Goal: Task Accomplishment & Management: Complete application form

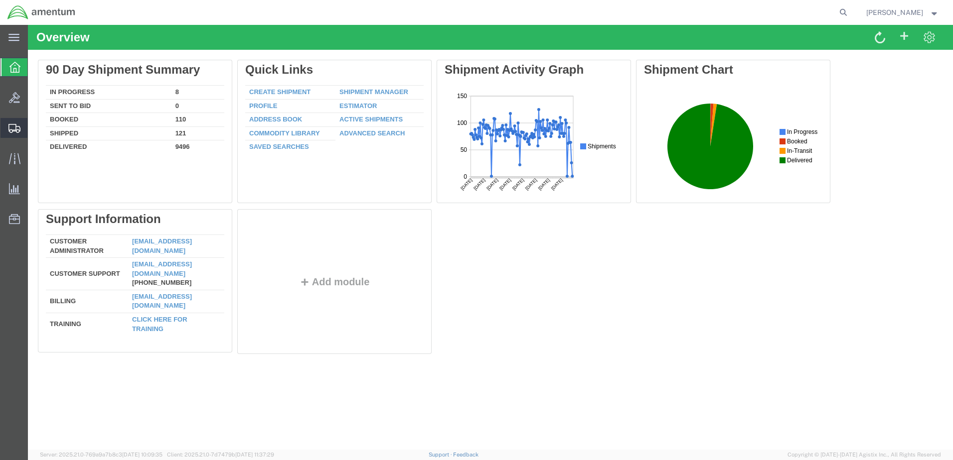
click at [0, 0] on span "Create from Template" at bounding box center [0, 0] width 0 height 0
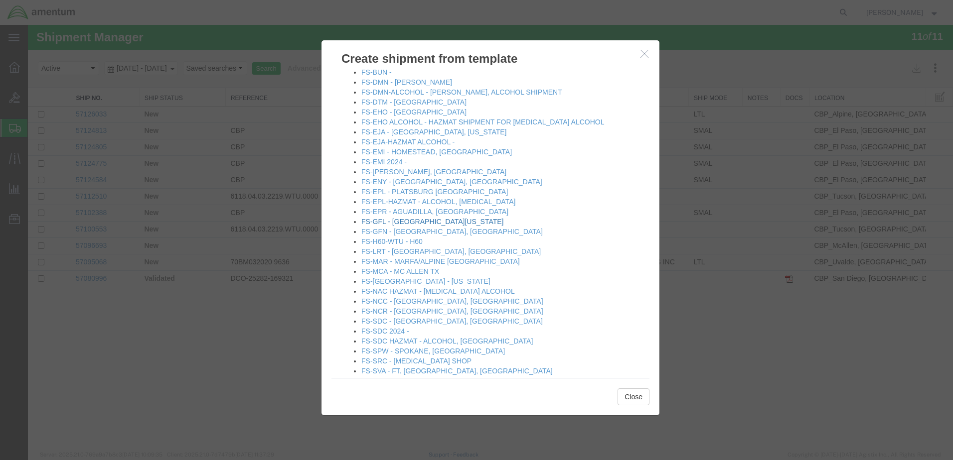
scroll to position [349, 0]
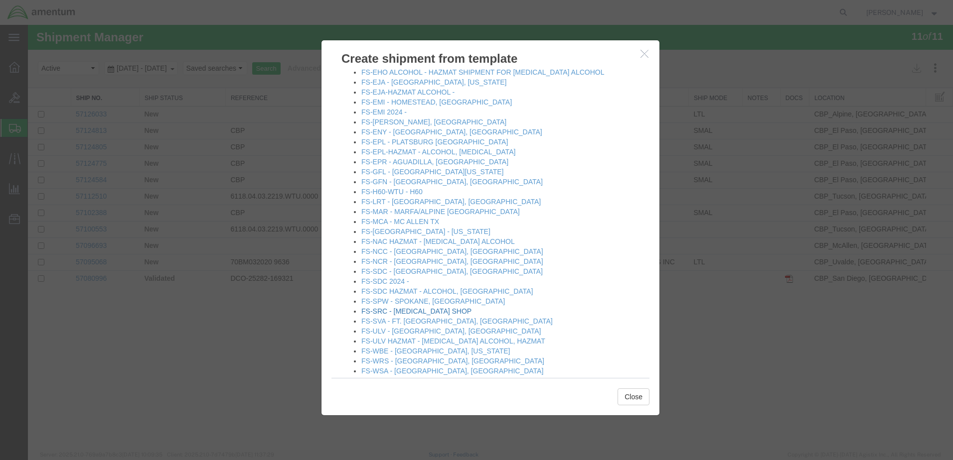
click at [376, 310] on link "FS-SRC - [MEDICAL_DATA] SHOP" at bounding box center [416, 311] width 110 height 8
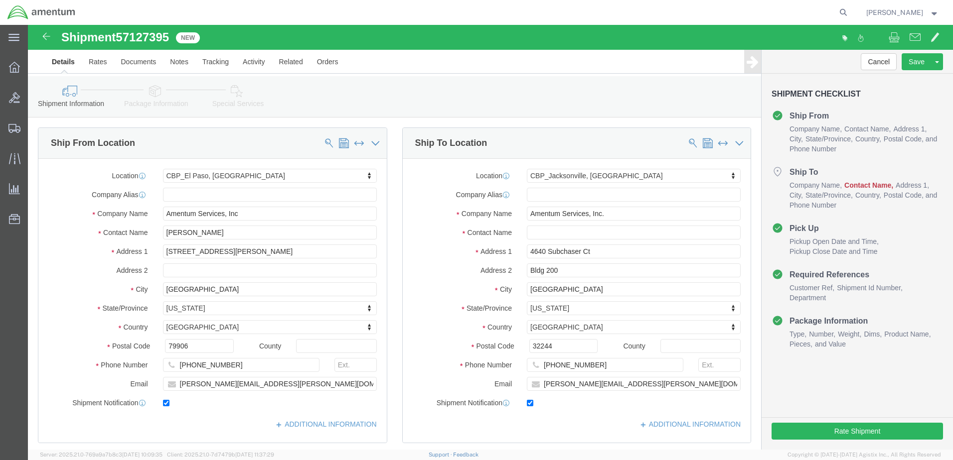
select select "49831"
select select "49917"
click input "text"
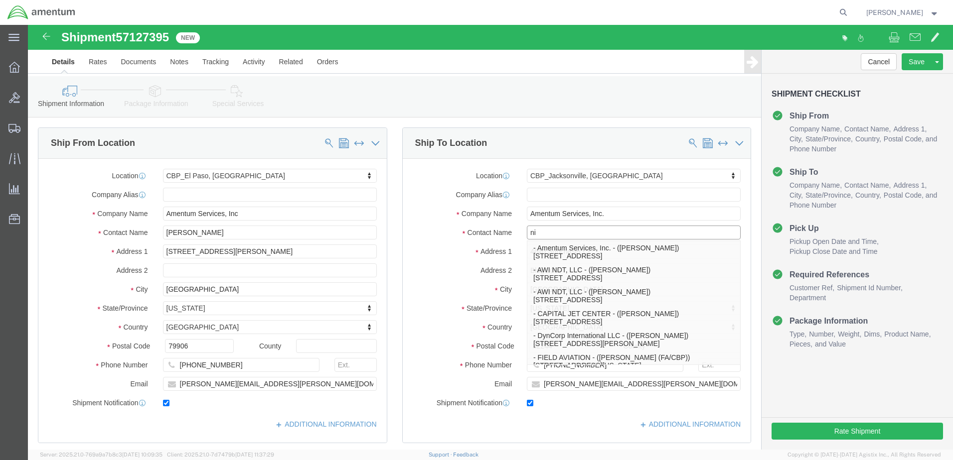
type input "n"
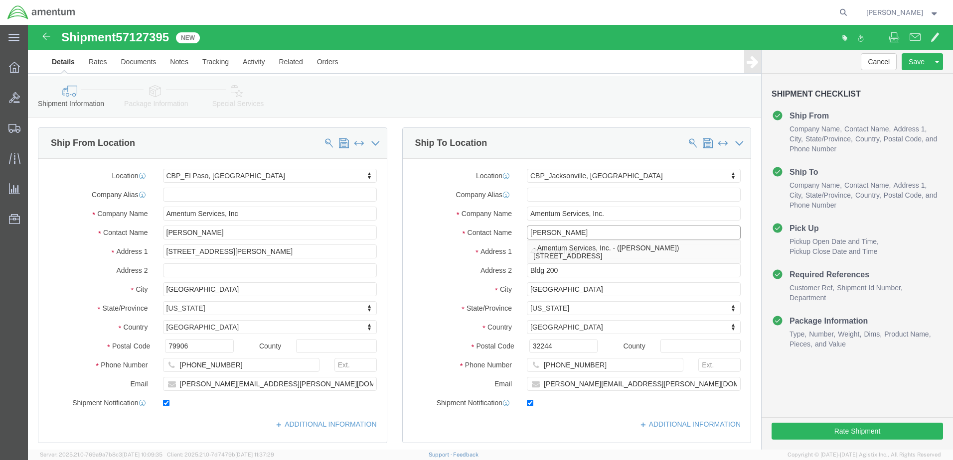
type input "[PERSON_NAME]"
click label "Address 2"
click input "[PERSON_NAME][EMAIL_ADDRESS][PERSON_NAME][DOMAIN_NAME]"
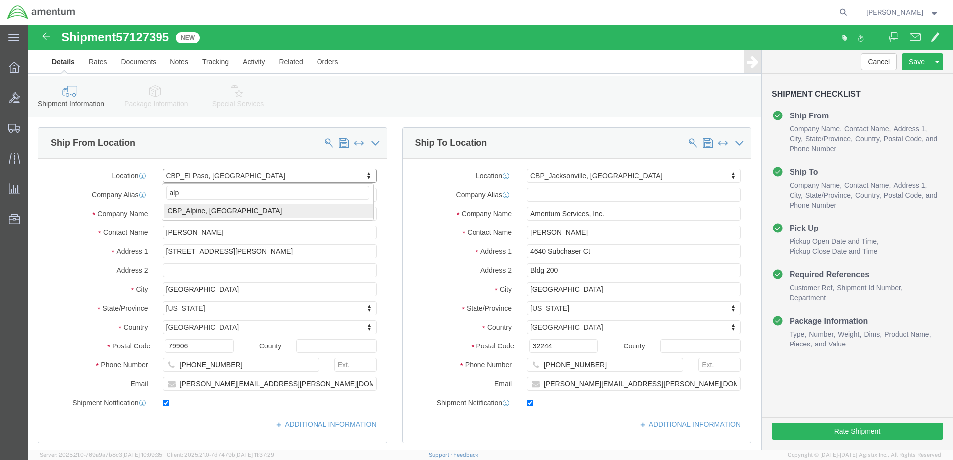
type input "alp"
select select "49936"
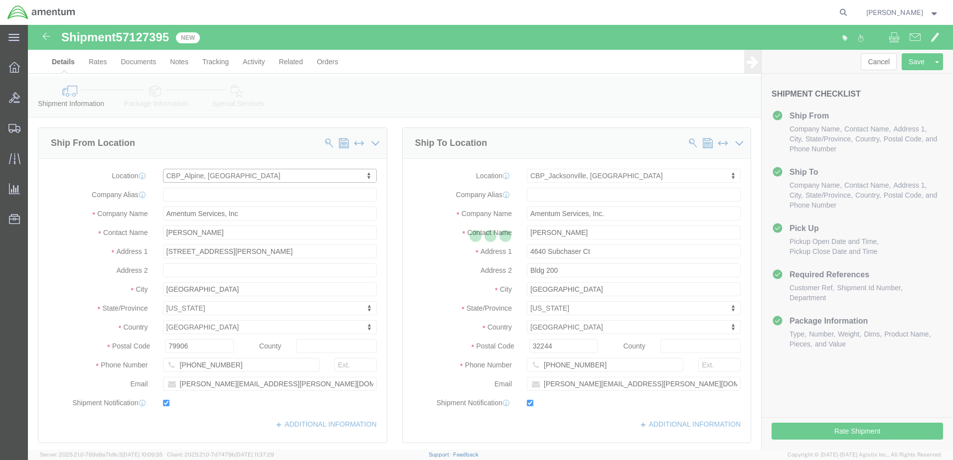
type input "[PERSON_NAME]"
type input "[STREET_ADDRESS]"
type input "[GEOGRAPHIC_DATA]"
type input "Alpine"
type input "79830"
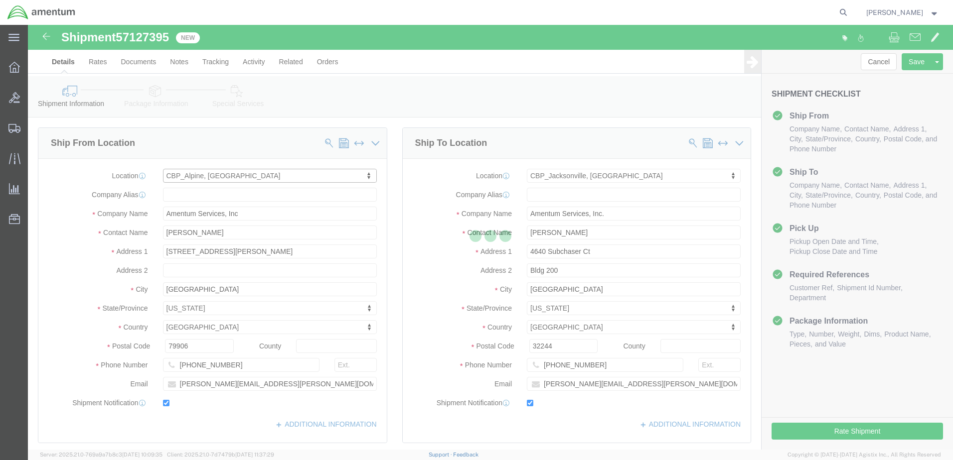
type input "[PHONE_NUMBER]"
type input "[PERSON_NAME][EMAIL_ADDRESS][PERSON_NAME][DOMAIN_NAME]"
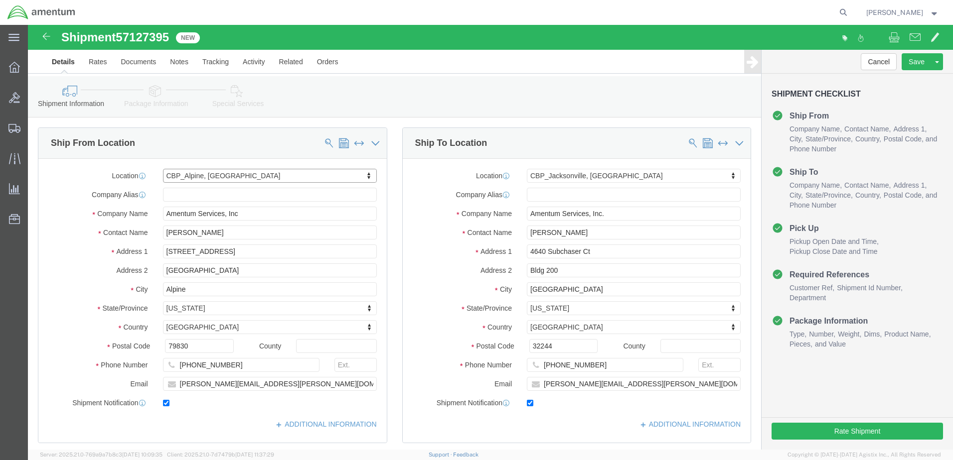
select select "[GEOGRAPHIC_DATA]"
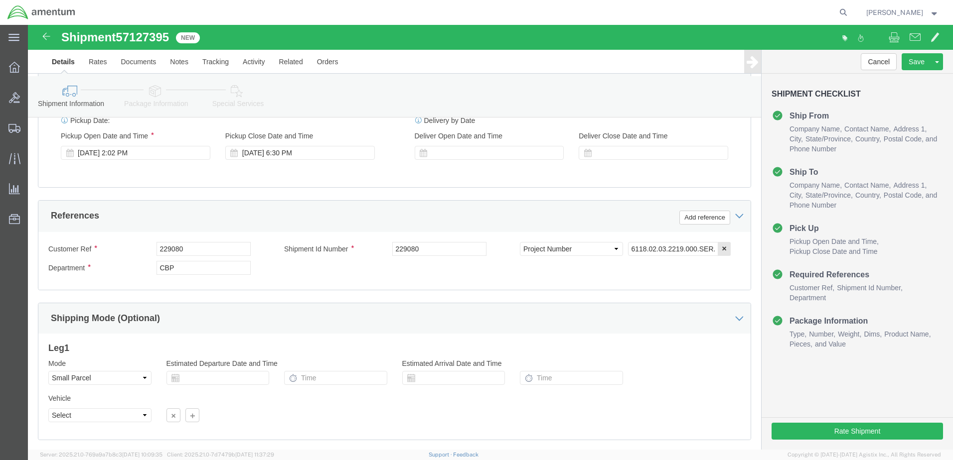
scroll to position [399, 0]
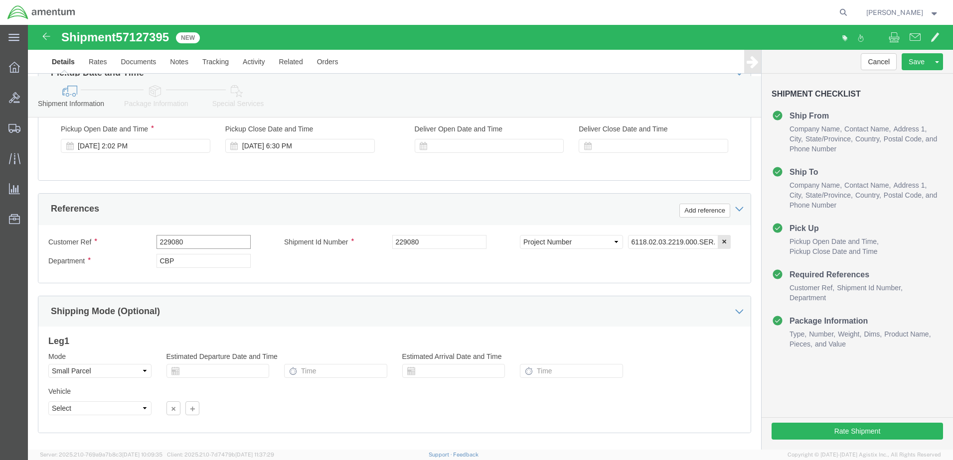
drag, startPoint x: 163, startPoint y: 217, endPoint x: 104, endPoint y: 221, distance: 58.9
click div "Customer Ref 229080"
type input "f"
type input "FLIR"
click input "229080"
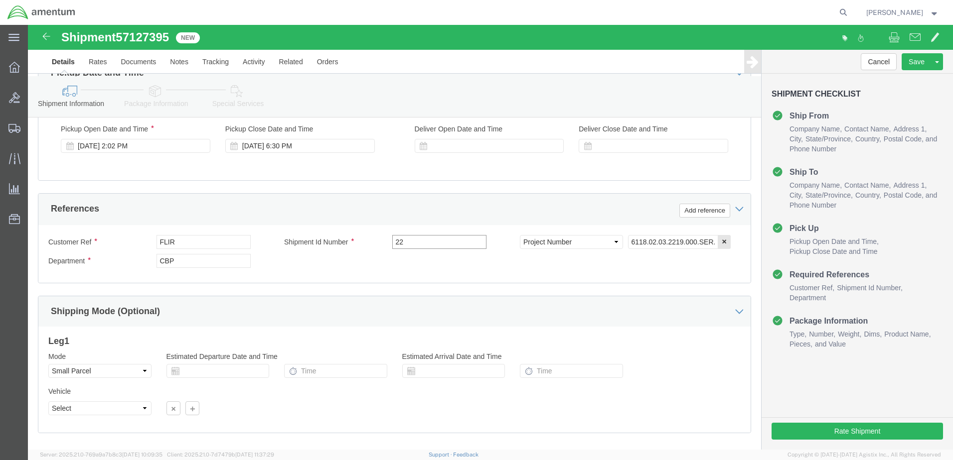
type input "2"
click input "text"
paste input "614-012030"
type input "614-012030"
click input "6118.02.03.2219.000.SER.0000"
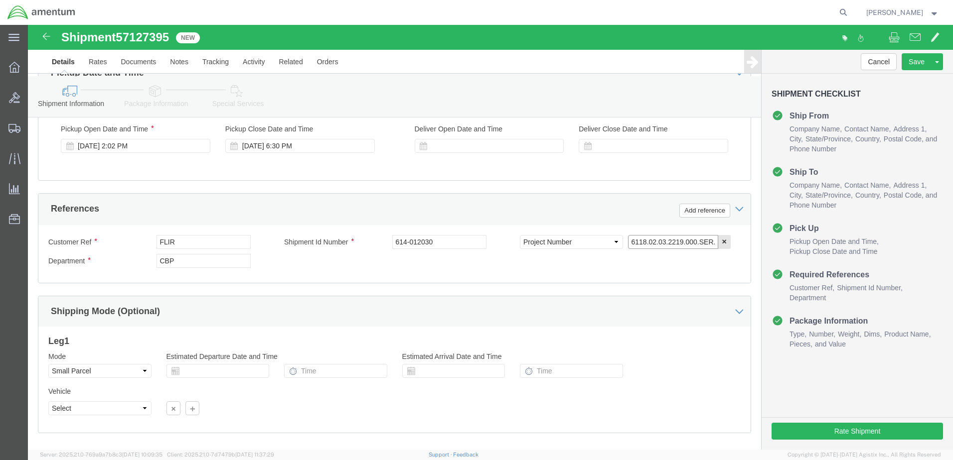
click input "6118.02.03.2219.000.SER.0000"
drag, startPoint x: 638, startPoint y: 219, endPoint x: 662, endPoint y: 218, distance: 23.9
click input "6118.04.03.2219.000.SER.0000"
type input "6118.04.03.2219.000.SER.0000"
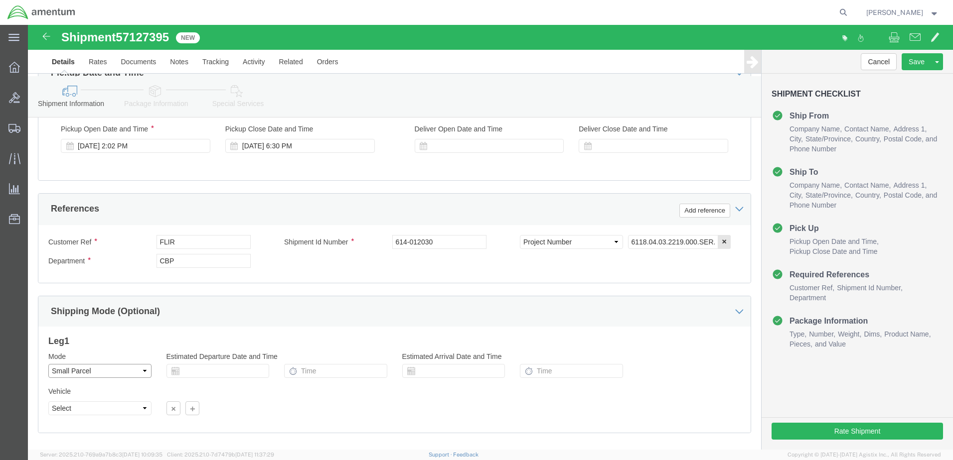
click select "Select Air Less than Truckload Multi-Leg Ocean Freight Rail Small Parcel Truckl…"
select select "LTL"
click select "Select Air Less than Truckload Multi-Leg Ocean Freight Rail Small Parcel Truckl…"
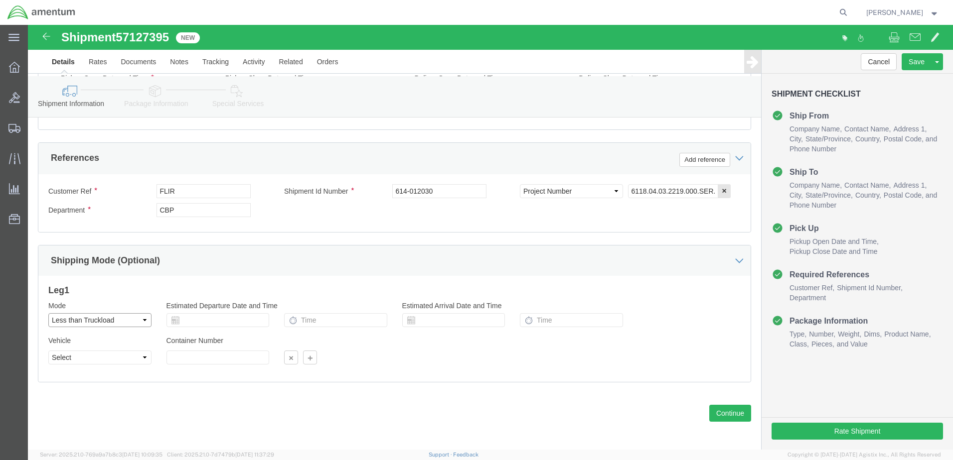
scroll to position [452, 0]
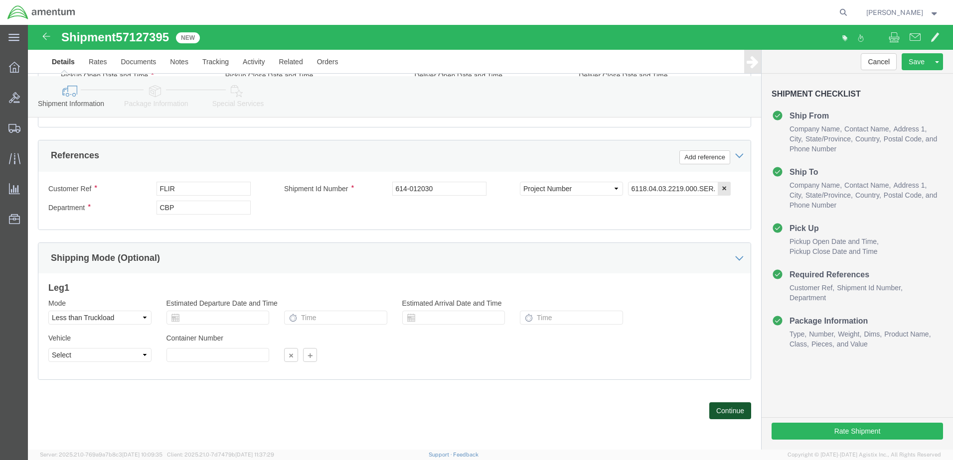
click button "Continue"
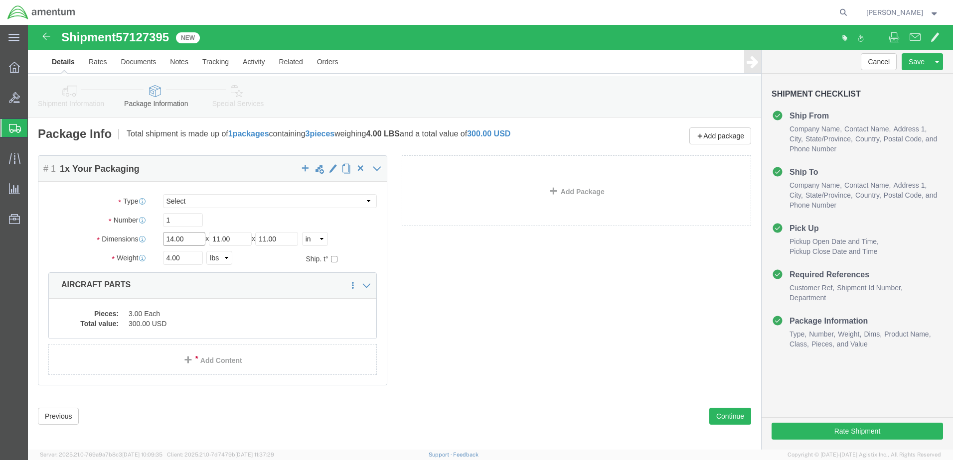
click input "14.00"
drag, startPoint x: 159, startPoint y: 214, endPoint x: 135, endPoint y: 215, distance: 24.4
click input "14.00"
drag, startPoint x: 161, startPoint y: 212, endPoint x: 124, endPoint y: 213, distance: 36.9
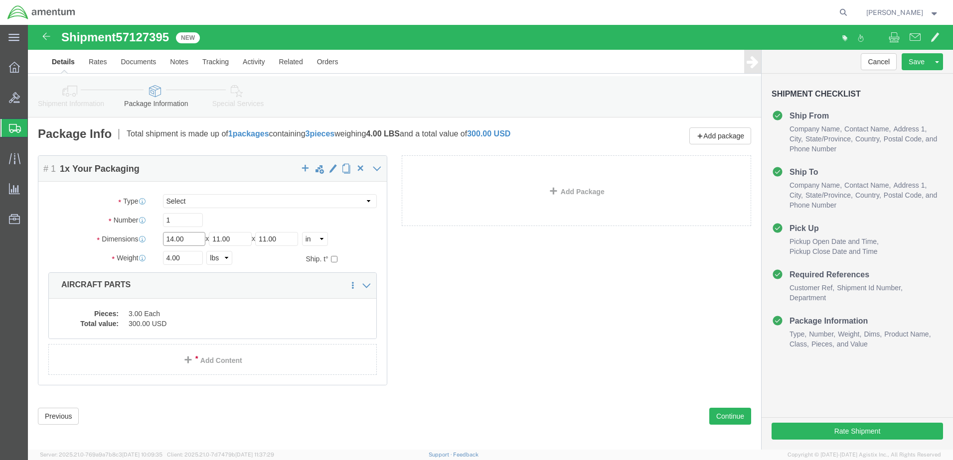
click div "Dimensions Length 14.00 x Width 11.00 x Height 11.00 Select cm ft in"
type input "47"
type input "40"
type input "59"
drag, startPoint x: 155, startPoint y: 233, endPoint x: 135, endPoint y: 235, distance: 21.0
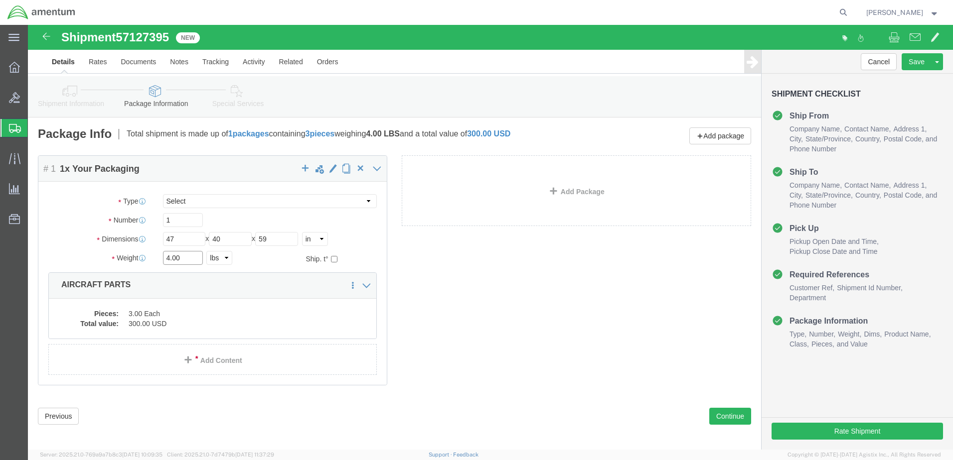
click input "4.00"
drag, startPoint x: 155, startPoint y: 232, endPoint x: 134, endPoint y: 233, distance: 21.9
click input "4.00"
type input "270"
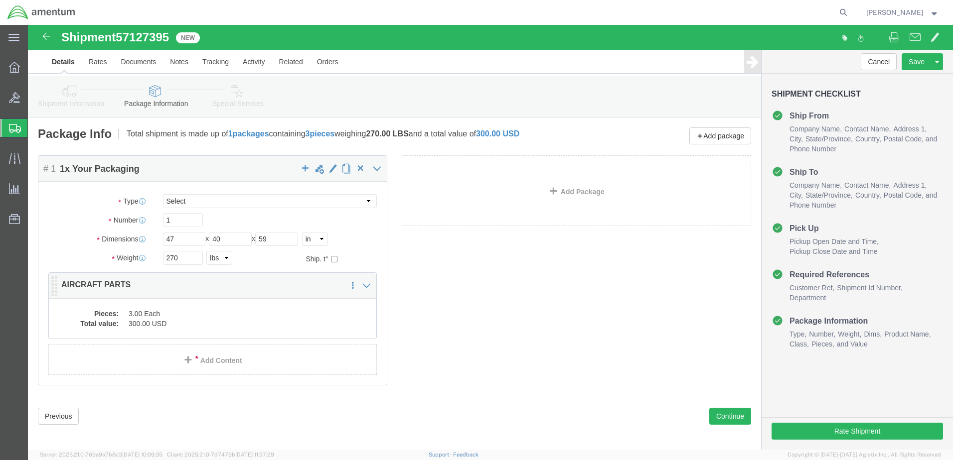
click dd "3.00 Each"
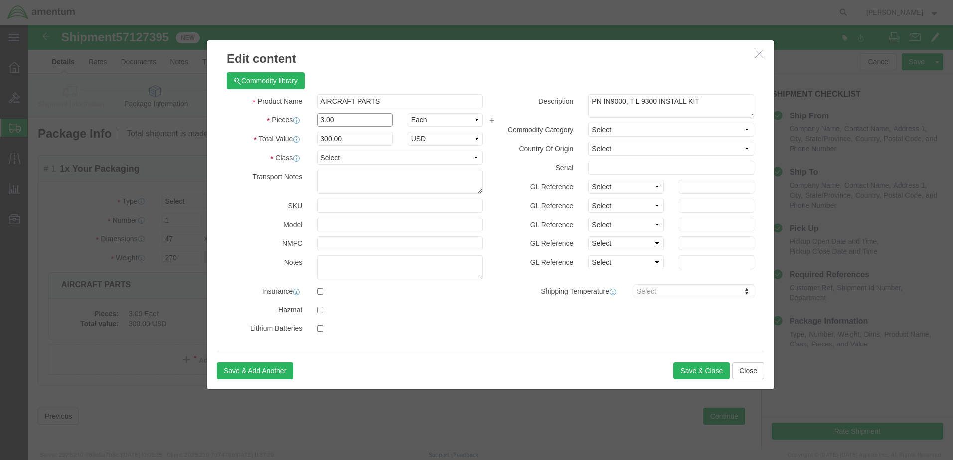
drag, startPoint x: 307, startPoint y: 97, endPoint x: 273, endPoint y: 95, distance: 33.9
click div "Pieces 3.00 Select Bag Barrels 100Board Feet Bottle Box Blister Pack Carats Can…"
type input "1"
click input "300.00"
drag, startPoint x: 289, startPoint y: 113, endPoint x: 275, endPoint y: 113, distance: 13.9
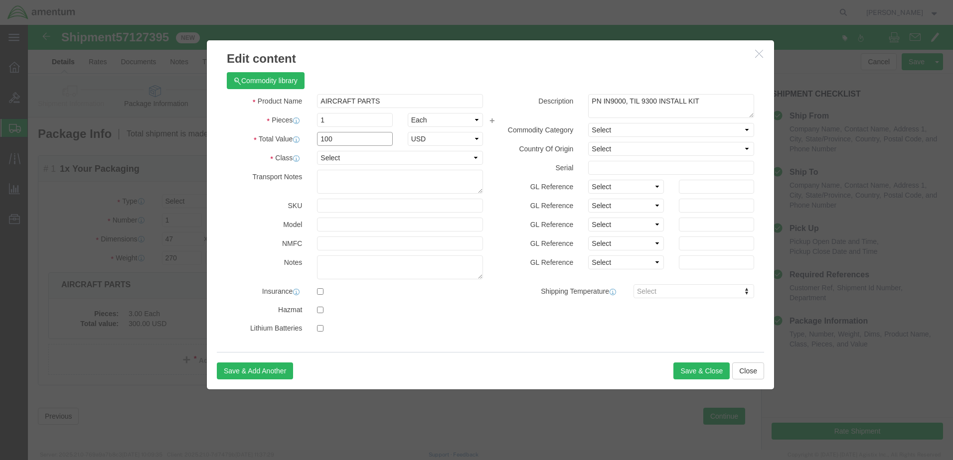
click div "Total Value 100 Select ADP AED AFN ALL AMD AOA ARS ATS AUD AWG AZN BAM BBD BDT …"
type input "500"
click textarea "PN IN9000, TIL 9300 INSTALL KIT"
click select "Select 50 55 60 65 70 85 92.5 100 125 175 250 300 400"
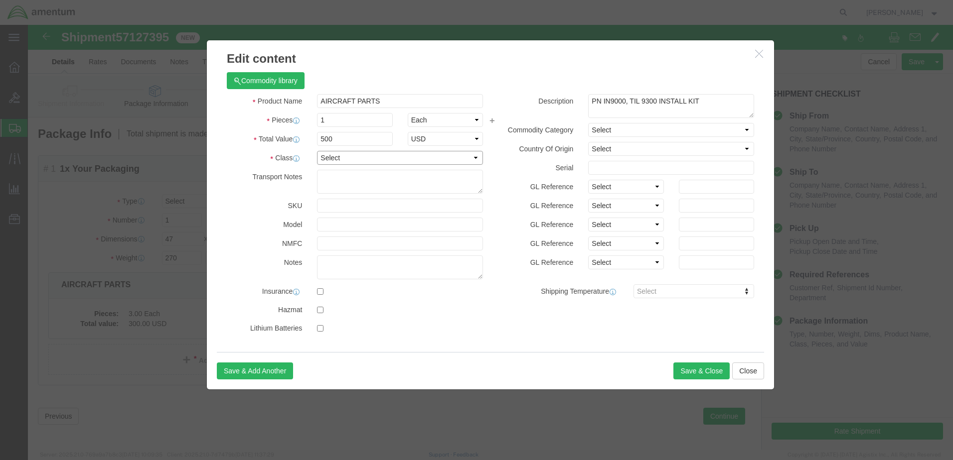
click select "Select 50 55 60 65 70 85 92.5 100 125 175 250 300 400"
click textarea "PN IN9000, TIL 9300 INSTALL KIT"
click select "Select 50 55 60 65 70 85 92.5 100 125 175 250 300 400"
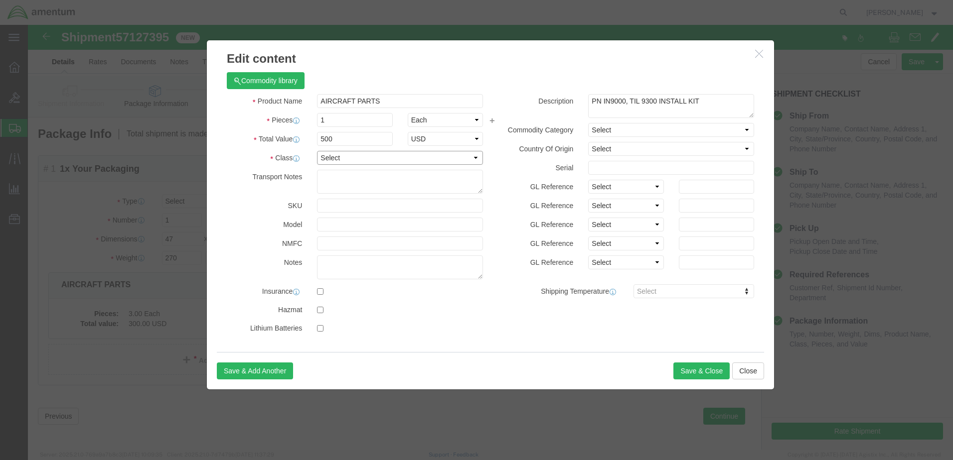
select select "250"
click select "Select 50 55 60 65 70 85 92.5 100 125 175 250 300 400"
drag, startPoint x: 561, startPoint y: 75, endPoint x: 634, endPoint y: 47, distance: 78.4
click textarea "PN IN9000, TIL 9300 INSTALL KIT"
click select "Select 50 55 60 65 70 85 92.5 100 125 175 250 300 400"
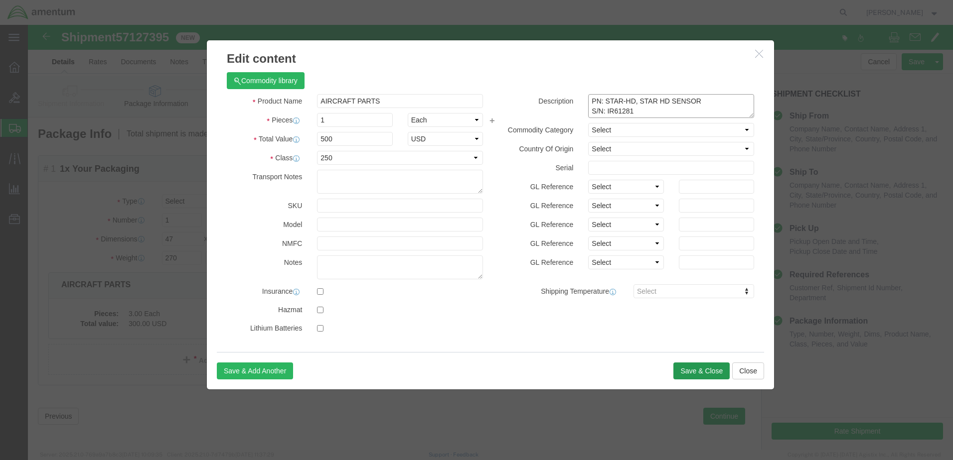
type textarea "PN: STAR-HD, STAR HD SENSOR S/N: IR61281"
click button "Save & Close"
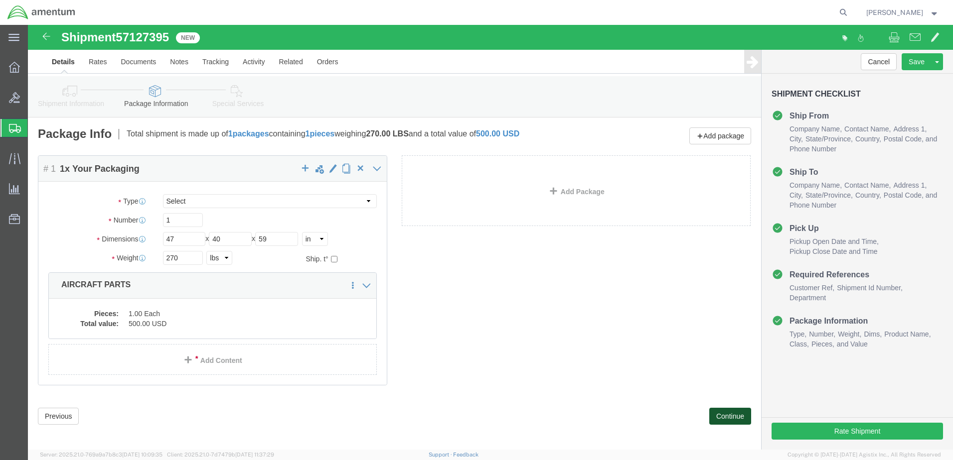
click button "Continue"
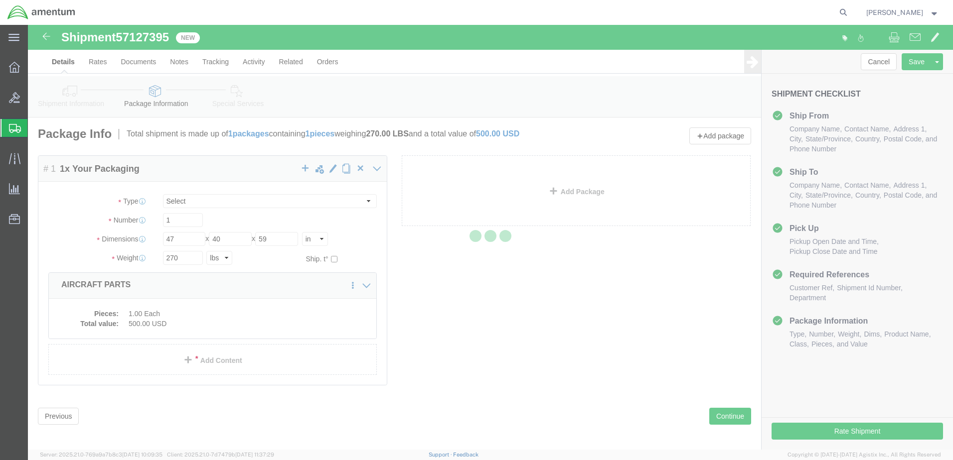
select select
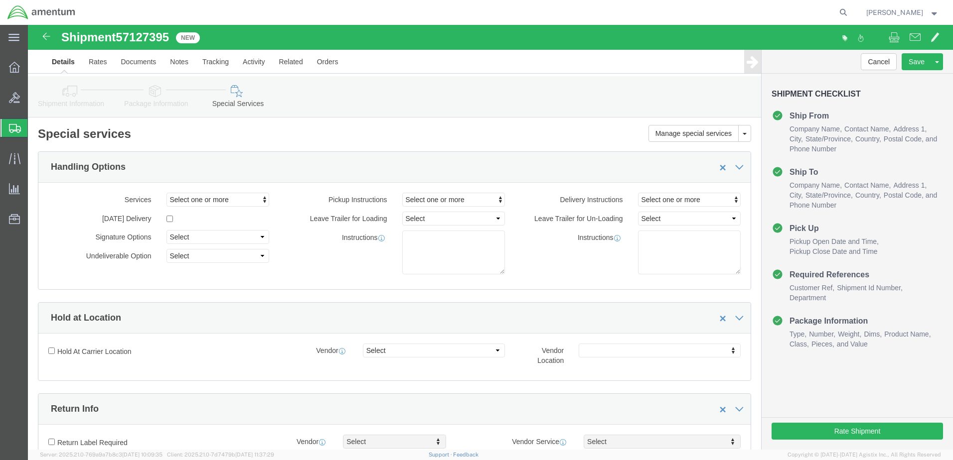
select select "COSTCENTER"
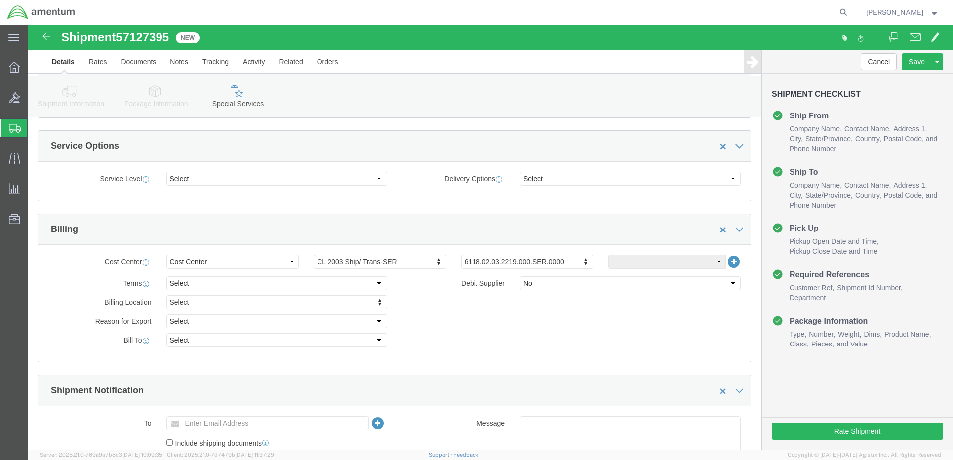
scroll to position [349, 0]
click input "text"
type input "[DOMAIN_NAME]"
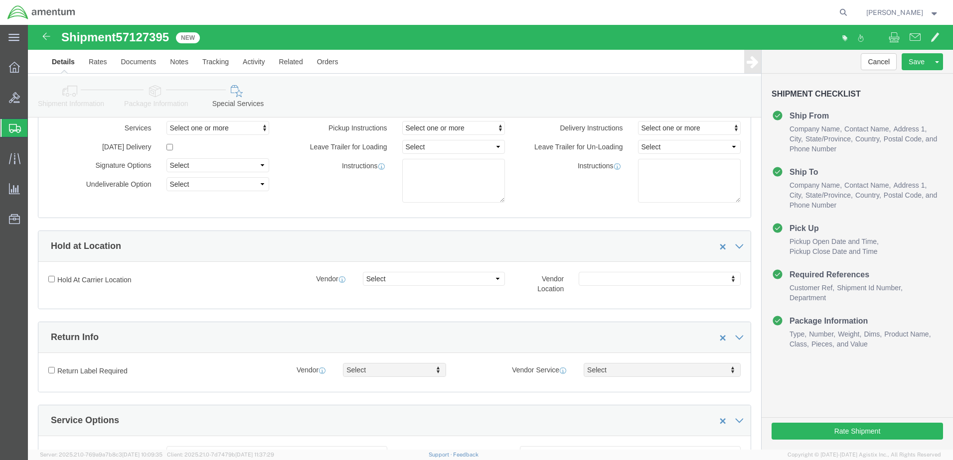
scroll to position [0, 0]
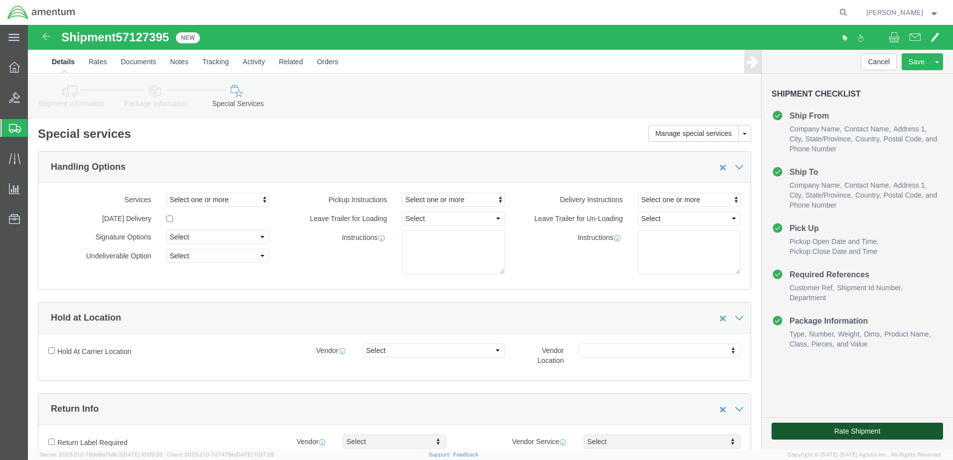
click button "Rate Shipment"
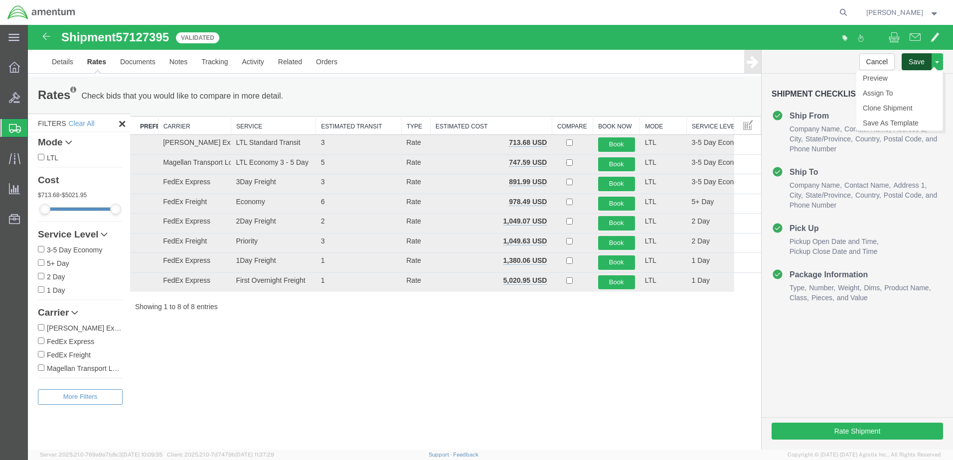
drag, startPoint x: 913, startPoint y: 59, endPoint x: 907, endPoint y: 58, distance: 6.2
click at [913, 59] on button "Save" at bounding box center [916, 61] width 30 height 17
